Goal: Task Accomplishment & Management: Manage account settings

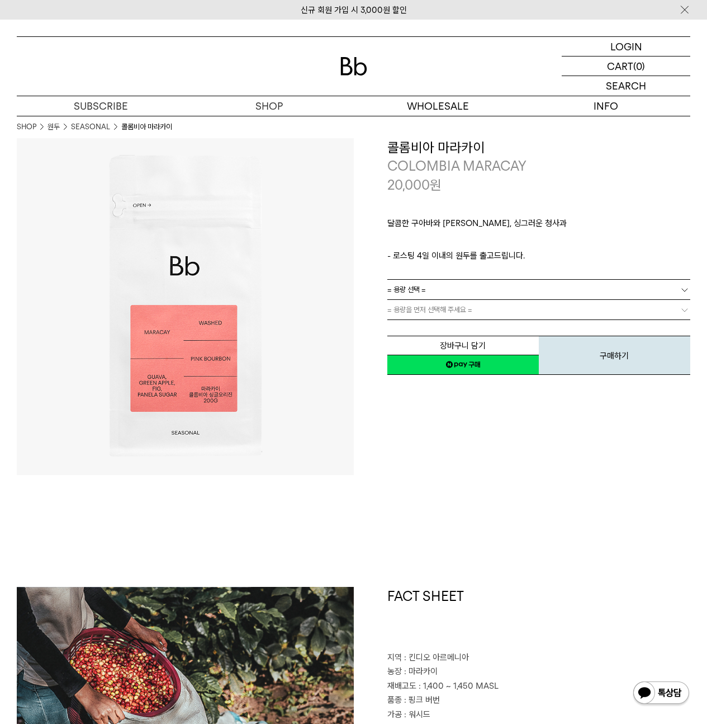
click at [0, 0] on p "로그인" at bounding box center [0, 0] width 0 height 0
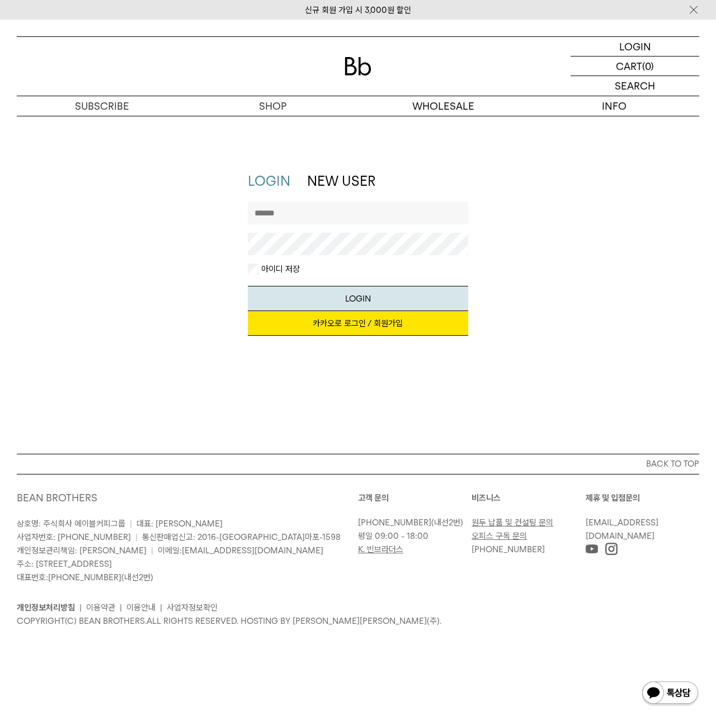
click at [371, 317] on link "카카오로 로그인 / 회원가입" at bounding box center [358, 323] width 220 height 25
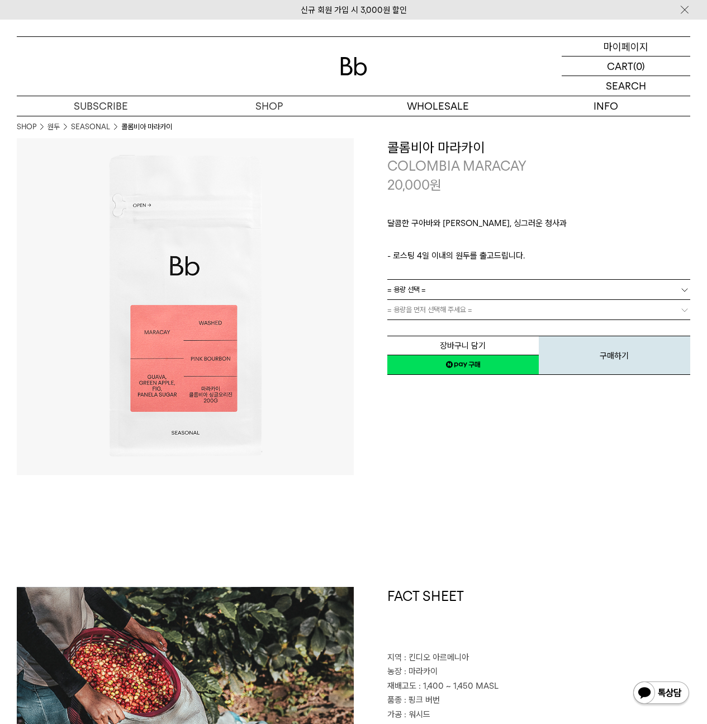
click at [640, 51] on p "마이페이지" at bounding box center [626, 46] width 45 height 19
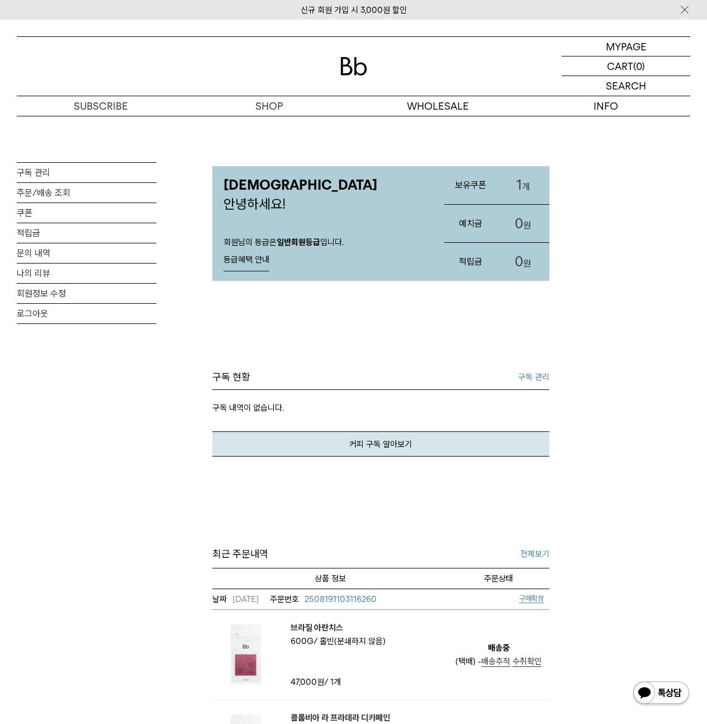
click at [496, 191] on h3 "보유쿠폰" at bounding box center [471, 185] width 53 height 30
click at [479, 187] on h3 "보유쿠폰" at bounding box center [471, 185] width 53 height 30
click at [513, 185] on link "1 개" at bounding box center [523, 185] width 53 height 38
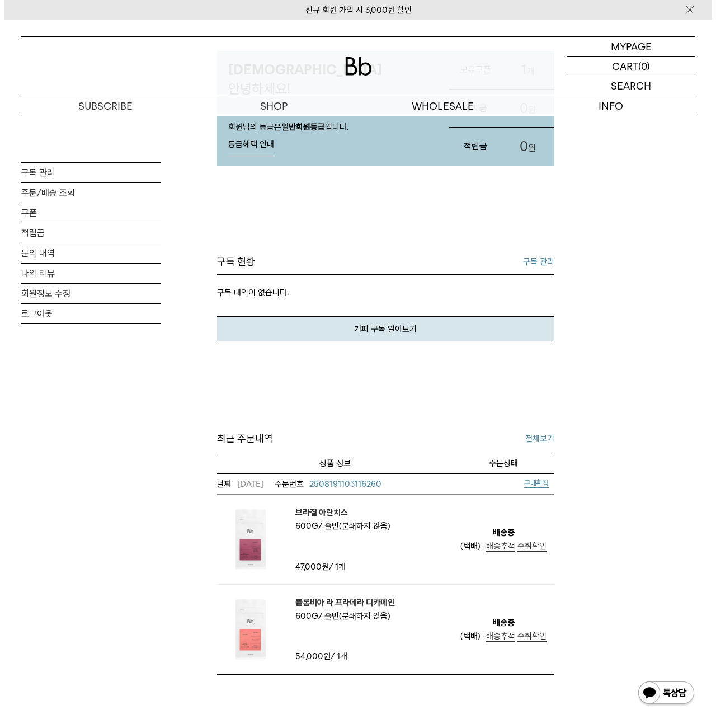
scroll to position [218, 0]
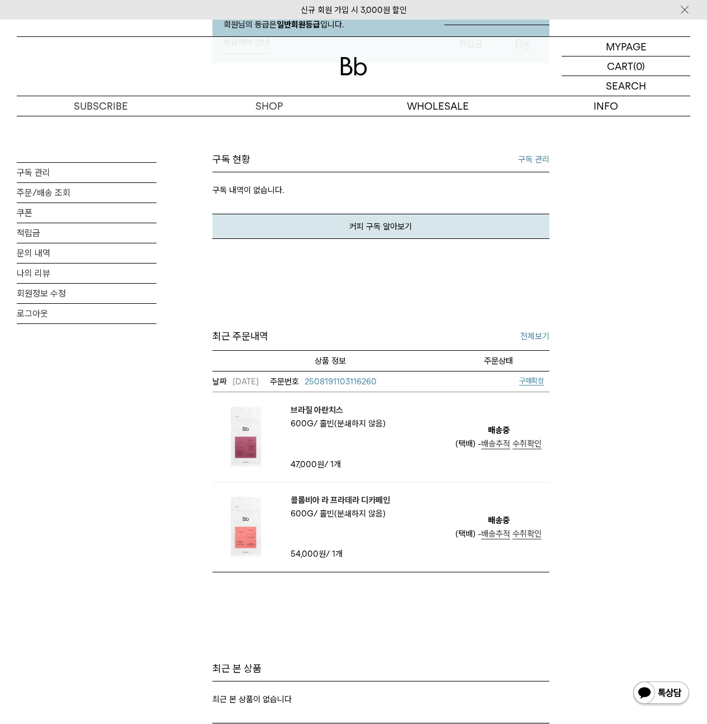
click at [529, 379] on span "구매확정" at bounding box center [532, 380] width 25 height 8
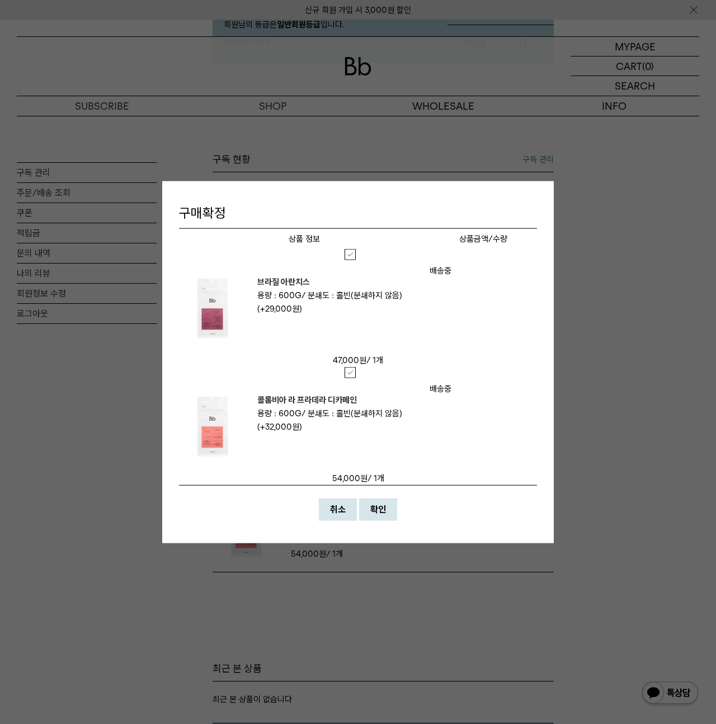
click at [345, 246] on th "상품명/옵션" at bounding box center [304, 238] width 251 height 21
click at [347, 249] on label at bounding box center [358, 253] width 27 height 11
click at [348, 374] on label at bounding box center [358, 371] width 27 height 11
click at [397, 506] on div "취소 확인" at bounding box center [358, 509] width 358 height 22
click at [394, 506] on button "확인" at bounding box center [378, 509] width 38 height 22
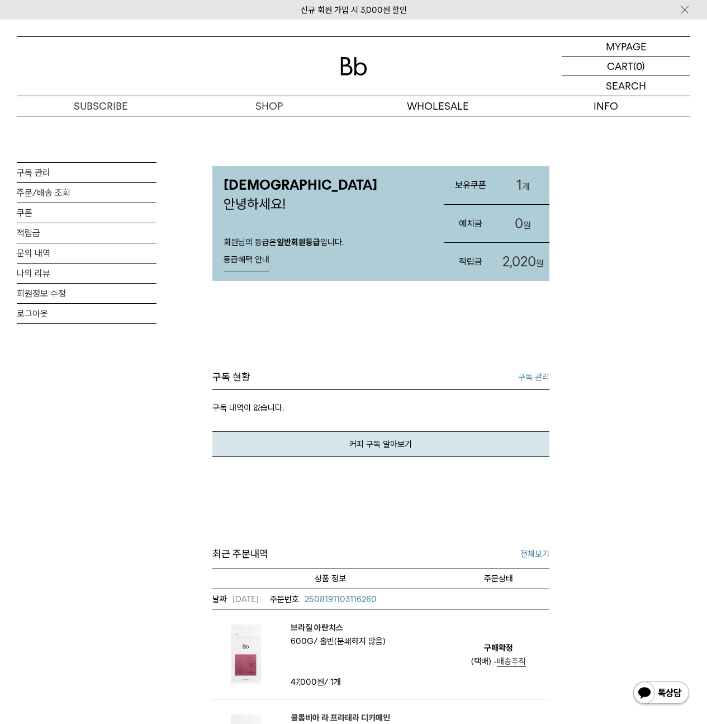
scroll to position [98, 0]
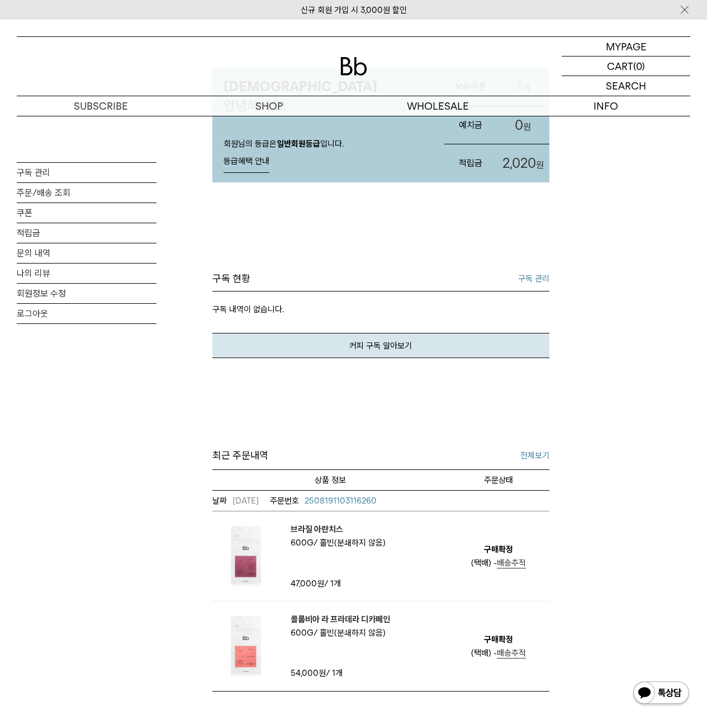
click at [526, 475] on div "최근 주문내역 전체보기 날짜/주문번호 상품명/옵션 상품금액/수량 주문상태 확인/리뷰 2025/08/19 2508191103116260 브라질 …" at bounding box center [381, 569] width 337 height 244
click at [527, 462] on link "전체보기" at bounding box center [535, 455] width 29 height 13
click at [362, 507] on link "2508191103116260" at bounding box center [323, 500] width 107 height 13
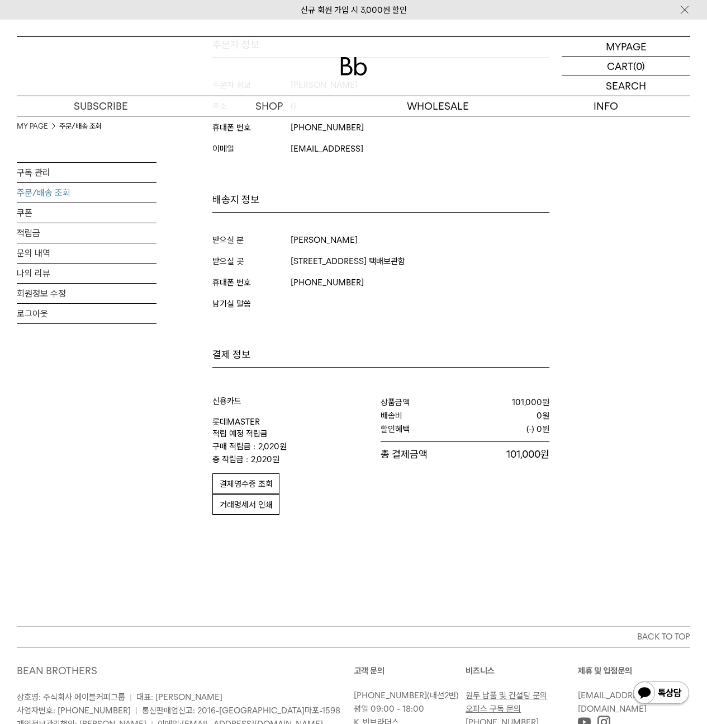
scroll to position [483, 0]
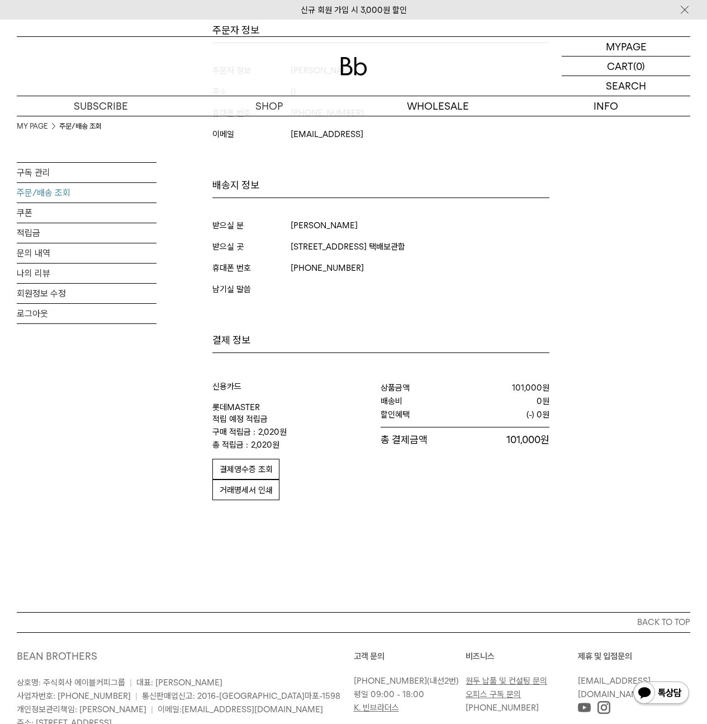
click at [265, 491] on span "거래명세서 인쇄" at bounding box center [246, 490] width 53 height 10
click at [265, 456] on div "결제영수증 조회 거래명세서 인쇄" at bounding box center [297, 475] width 168 height 50
click at [263, 466] on span "결제영수증 조회" at bounding box center [246, 469] width 53 height 10
click at [591, 172] on div "MY PAGE 주문/배송 조회 구독 관리 주문/배송 조회 쿠폰 적립금 문의 내역 나의 리뷰 회원정보 수정 로그아웃 주문 배송 상세 250819…" at bounding box center [354, 66] width 674 height 867
